Goal: Information Seeking & Learning: Learn about a topic

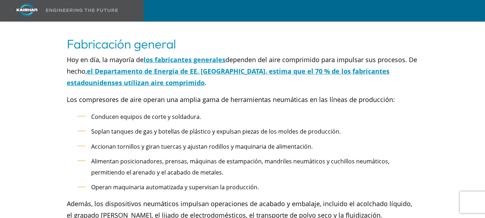
scroll to position [1896, 0]
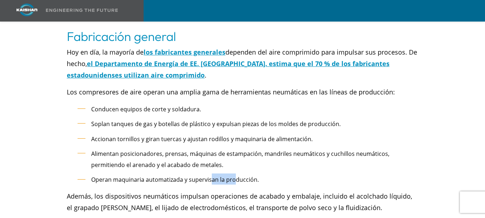
drag, startPoint x: 229, startPoint y: 148, endPoint x: 240, endPoint y: 154, distance: 12.4
click at [234, 152] on div "Hoy en día, la mayoría de los fabricantes generales dependen del aire comprimid…" at bounding box center [243, 118] width 352 height 144
click at [92, 105] on font "Conducen equipos de corte y soldadura." at bounding box center [146, 109] width 110 height 8
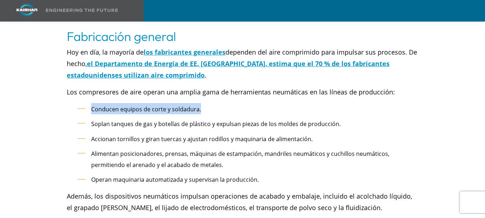
click at [92, 105] on font "Conducen equipos de corte y soldadura." at bounding box center [146, 109] width 110 height 8
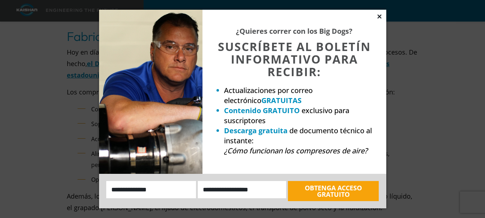
click at [382, 16] on icon at bounding box center [379, 16] width 6 height 6
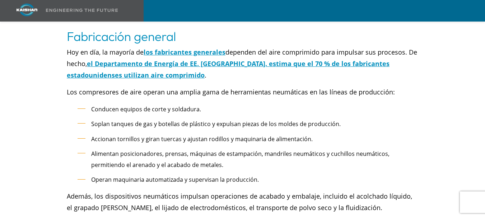
click at [192, 105] on font "Conducen equipos de corte y soldadura." at bounding box center [146, 109] width 110 height 8
click at [194, 105] on font "Conducen equipos de corte y soldadura." at bounding box center [146, 109] width 110 height 8
click at [197, 105] on font "Conducen equipos de corte y soldadura." at bounding box center [146, 109] width 110 height 8
click at [147, 105] on font "Conducen equipos de corte y soldadura." at bounding box center [146, 109] width 110 height 8
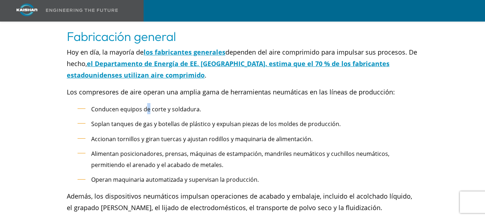
click at [94, 105] on font "Conducen equipos de corte y soldadura." at bounding box center [146, 109] width 110 height 8
click at [143, 105] on font "Conducen equipos de corte y soldadura." at bounding box center [146, 109] width 110 height 8
click at [92, 135] on font "Accionan tornillos y giran tuercas y ajustan rodillos y maquinaria de alimentac…" at bounding box center [202, 139] width 222 height 8
click at [93, 135] on font "Accionan tornillos y giran tuercas y ajustan rodillos y maquinaria de alimentac…" at bounding box center [202, 139] width 222 height 8
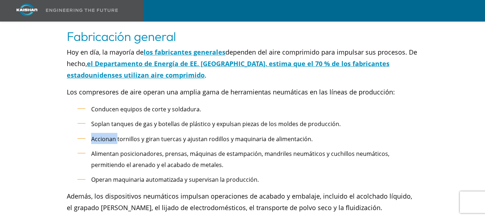
click at [92, 135] on font "Accionan tornillos y giran tuercas y ajustan rodillos y maquinaria de alimentac…" at bounding box center [202, 139] width 222 height 8
click at [126, 135] on font "Accionan tornillos y giran tuercas y ajustan rodillos y maquinaria de alimentac…" at bounding box center [202, 139] width 222 height 8
click at [96, 135] on font "Accionan tornillos y giran tuercas y ajustan rodillos y maquinaria de alimentac…" at bounding box center [202, 139] width 222 height 8
click at [92, 135] on font "Accionan tornillos y giran tuercas y ajustan rodillos y maquinaria de alimentac…" at bounding box center [202, 139] width 222 height 8
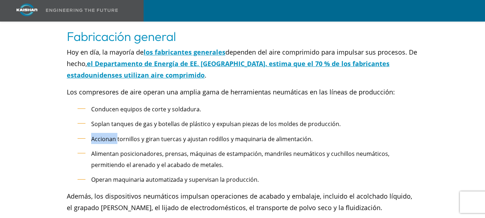
click at [92, 135] on font "Accionan tornillos y giran tuercas y ajustan rodillos y maquinaria de alimentac…" at bounding box center [202, 139] width 222 height 8
click at [145, 135] on font "Accionan tornillos y giran tuercas y ajustan rodillos y maquinaria de alimentac…" at bounding box center [202, 139] width 222 height 8
click at [149, 135] on font "Accionan tornillos y giran tuercas y ajustan rodillos y maquinaria de alimentac…" at bounding box center [202, 139] width 222 height 8
click at [174, 135] on font "Accionan tornillos y giran tuercas y ajustan rodillos y maquinaria de alimentac…" at bounding box center [202, 139] width 222 height 8
click at [184, 135] on font "Accionan tornillos y giran tuercas y ajustan rodillos y maquinaria de alimentac…" at bounding box center [202, 139] width 222 height 8
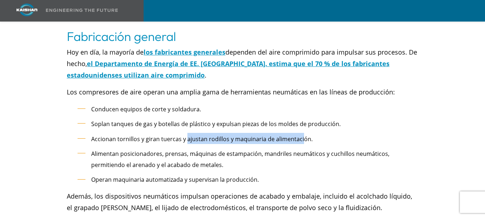
drag, startPoint x: 210, startPoint y: 103, endPoint x: 302, endPoint y: 101, distance: 91.6
click at [302, 135] on font "Accionan tornillos y giran tuercas y ajustan rodillos y maquinaria de alimentac…" at bounding box center [202, 139] width 222 height 8
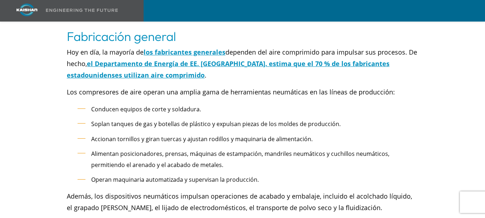
click at [306, 135] on font "Accionan tornillos y giran tuercas y ajustan rodillos y maquinaria de alimentac…" at bounding box center [202, 139] width 222 height 8
drag, startPoint x: 306, startPoint y: 103, endPoint x: 308, endPoint y: 108, distance: 5.5
click at [308, 135] on font "Accionan tornillos y giran tuercas y ajustan rodillos y maquinaria de alimentac…" at bounding box center [202, 139] width 222 height 8
click at [307, 135] on font "Accionan tornillos y giran tuercas y ajustan rodillos y maquinaria de alimentac…" at bounding box center [202, 139] width 222 height 8
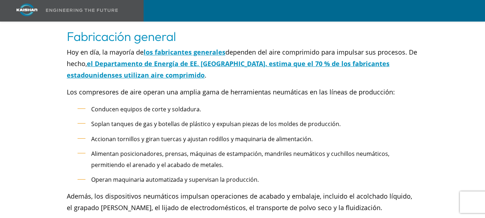
click at [307, 135] on font "Accionan tornillos y giran tuercas y ajustan rodillos y maquinaria de alimentac…" at bounding box center [202, 139] width 222 height 8
click at [305, 135] on font "Accionan tornillos y giran tuercas y ajustan rodillos y maquinaria de alimentac…" at bounding box center [202, 139] width 222 height 8
click at [299, 135] on font "Accionan tornillos y giran tuercas y ajustan rodillos y maquinaria de alimentac…" at bounding box center [202, 139] width 222 height 8
click at [296, 135] on font "Accionan tornillos y giran tuercas y ajustan rodillos y maquinaria de alimentac…" at bounding box center [202, 139] width 222 height 8
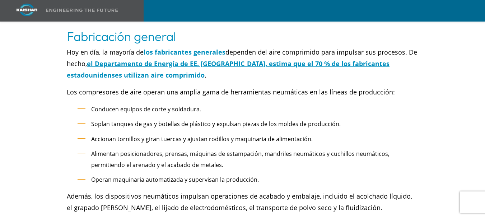
click at [92, 135] on font "Accionan tornillos y giran tuercas y ajustan rodillos y maquinaria de alimentac…" at bounding box center [202, 139] width 222 height 8
click at [94, 135] on font "Accionan tornillos y giran tuercas y ajustan rodillos y maquinaria de alimentac…" at bounding box center [202, 139] width 222 height 8
click at [101, 135] on font "Accionan tornillos y giran tuercas y ajustan rodillos y maquinaria de alimentac…" at bounding box center [202, 139] width 222 height 8
drag, startPoint x: 106, startPoint y: 105, endPoint x: 113, endPoint y: 105, distance: 6.8
click at [107, 135] on font "Accionan tornillos y giran tuercas y ajustan rodillos y maquinaria de alimentac…" at bounding box center [202, 139] width 222 height 8
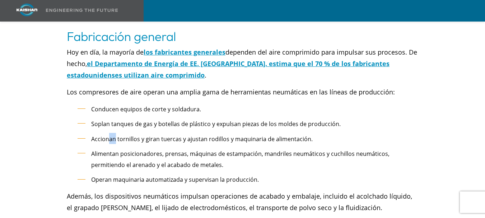
click at [114, 135] on font "Accionan tornillos y giran tuercas y ajustan rodillos y maquinaria de alimentac…" at bounding box center [202, 139] width 222 height 8
click at [92, 135] on font "Accionan tornillos y giran tuercas y ajustan rodillos y maquinaria de alimentac…" at bounding box center [202, 139] width 222 height 8
click at [125, 135] on font "Accionan tornillos y giran tuercas y ajustan rodillos y maquinaria de alimentac…" at bounding box center [202, 139] width 222 height 8
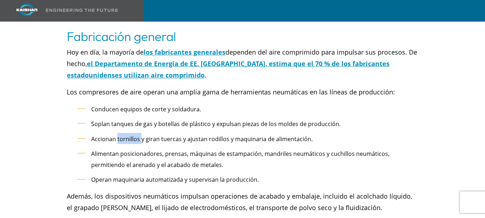
click at [97, 135] on font "Accionan tornillos y giran tuercas y ajustan rodillos y maquinaria de alimentac…" at bounding box center [202, 139] width 222 height 8
click at [93, 135] on font "Accionan tornillos y giran tuercas y ajustan rodillos y maquinaria de alimentac…" at bounding box center [202, 139] width 222 height 8
click at [94, 135] on font "Accionan tornillos y giran tuercas y ajustan rodillos y maquinaria de alimentac…" at bounding box center [202, 139] width 222 height 8
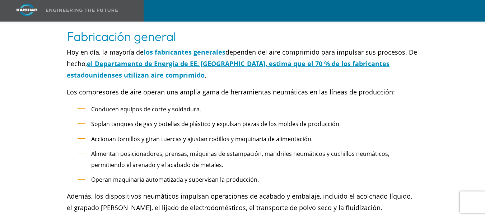
click at [92, 135] on font "Accionan tornillos y giran tuercas y ajustan rodillos y maquinaria de alimentac…" at bounding box center [202, 139] width 222 height 8
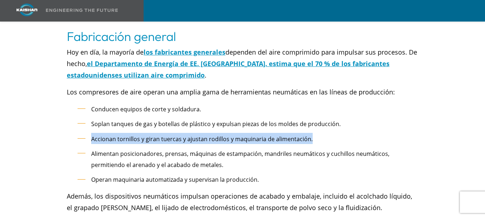
copy ul "Accionan tornillos y giran tuercas y ajustan rodillos y maquinaria de alimentac…"
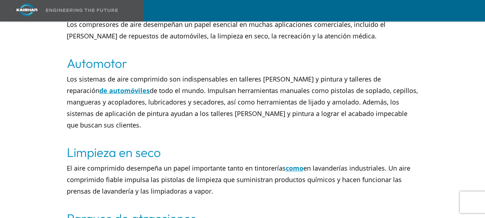
scroll to position [998, 0]
